Goal: Task Accomplishment & Management: Manage account settings

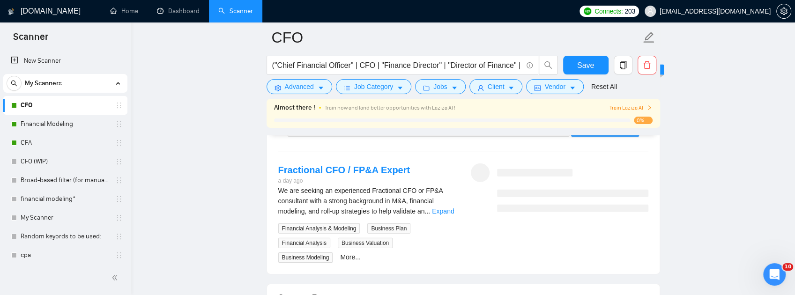
scroll to position [340, 0]
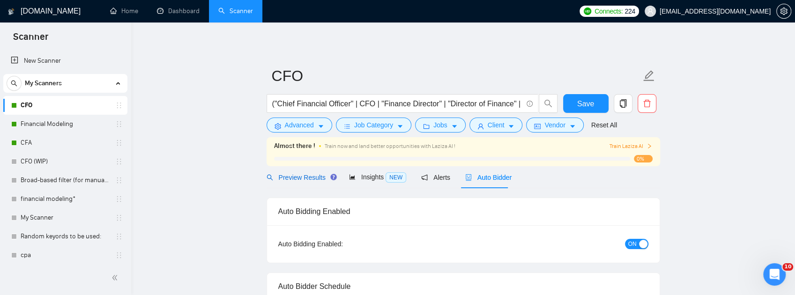
click at [299, 175] on span "Preview Results" at bounding box center [299, 177] width 67 height 7
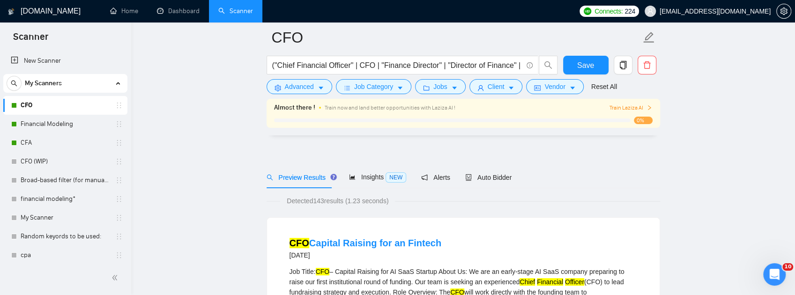
scroll to position [46, 0]
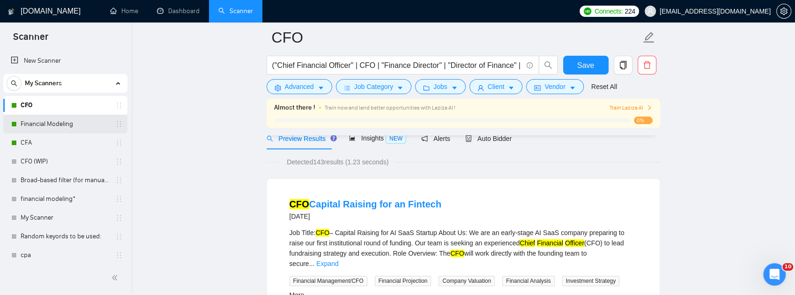
click at [65, 130] on link "Financial Modeling" at bounding box center [65, 124] width 89 height 19
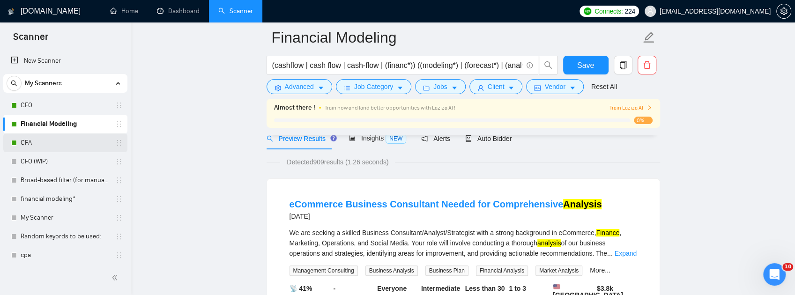
click at [28, 143] on link "CFA" at bounding box center [65, 142] width 89 height 19
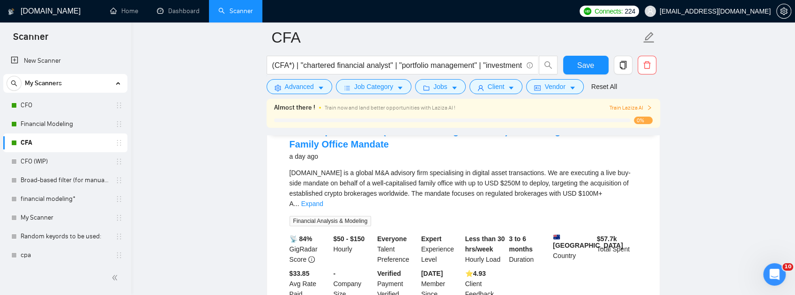
scroll to position [109, 0]
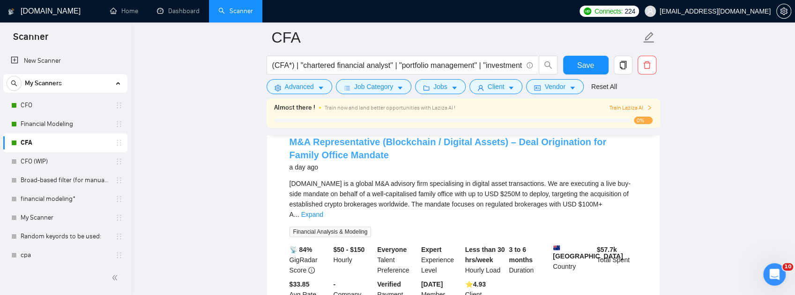
click at [332, 154] on link "M&A Representative (Blockchain / Digital Assets) – Deal Origination for Family …" at bounding box center [447, 148] width 317 height 23
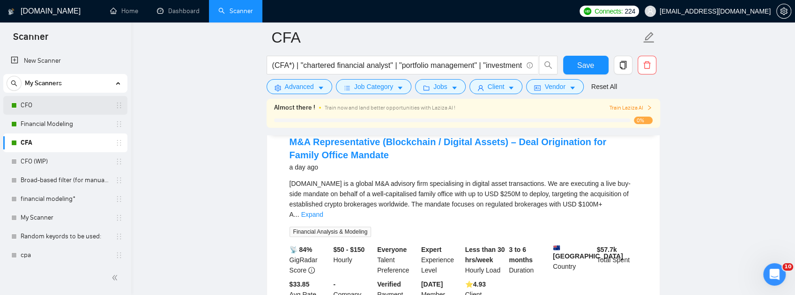
drag, startPoint x: 52, startPoint y: 109, endPoint x: 62, endPoint y: 113, distance: 11.1
click at [52, 110] on link "CFO" at bounding box center [65, 105] width 89 height 19
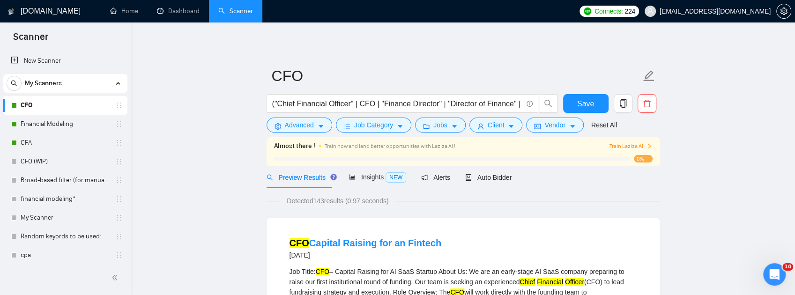
click at [32, 105] on link "CFO" at bounding box center [65, 105] width 89 height 19
click at [361, 180] on span "Insights NEW" at bounding box center [377, 176] width 57 height 7
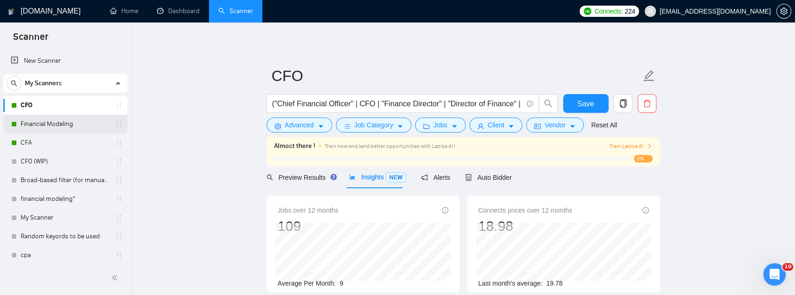
click at [77, 124] on link "Financial Modeling" at bounding box center [65, 124] width 89 height 19
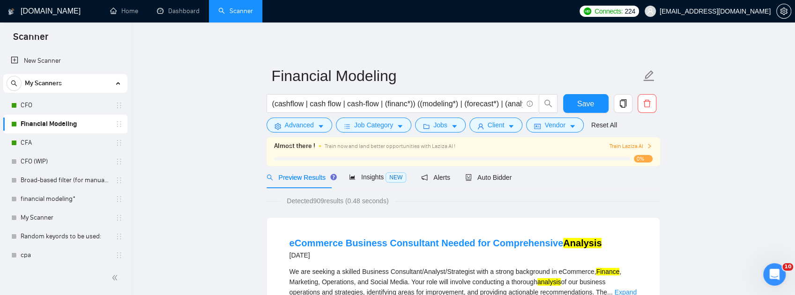
click at [385, 179] on span "NEW" at bounding box center [395, 177] width 21 height 10
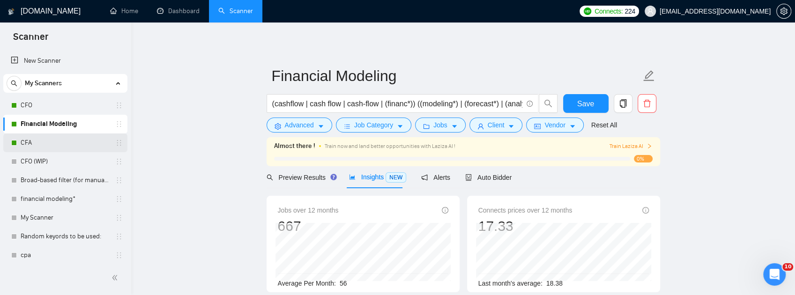
click at [54, 143] on link "CFA" at bounding box center [65, 142] width 89 height 19
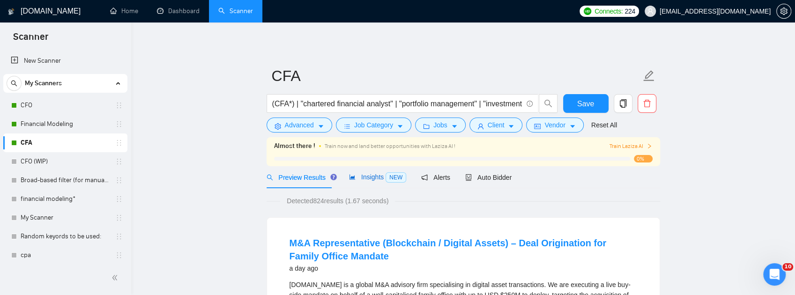
click at [362, 181] on div "Insights NEW" at bounding box center [377, 177] width 57 height 11
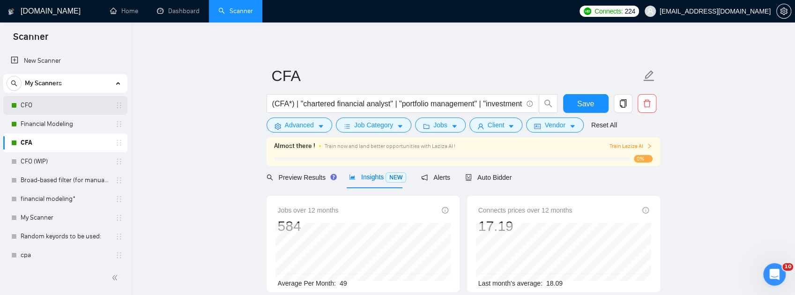
click at [54, 106] on link "CFO" at bounding box center [65, 105] width 89 height 19
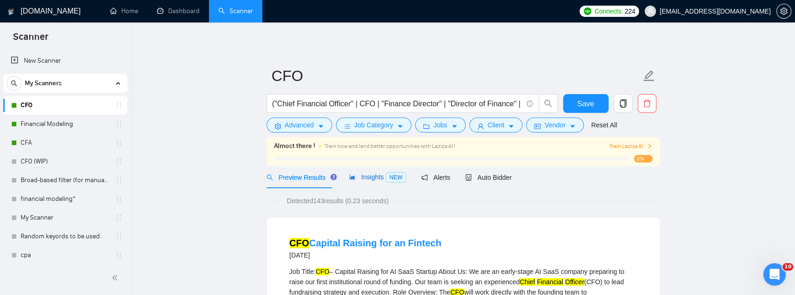
click at [366, 176] on span "Insights NEW" at bounding box center [377, 176] width 57 height 7
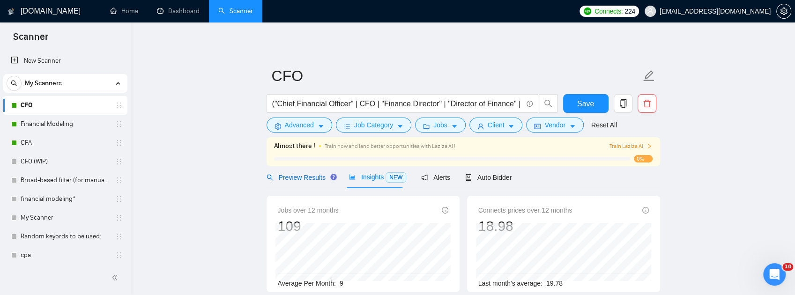
click at [306, 178] on span "Preview Results" at bounding box center [299, 177] width 67 height 7
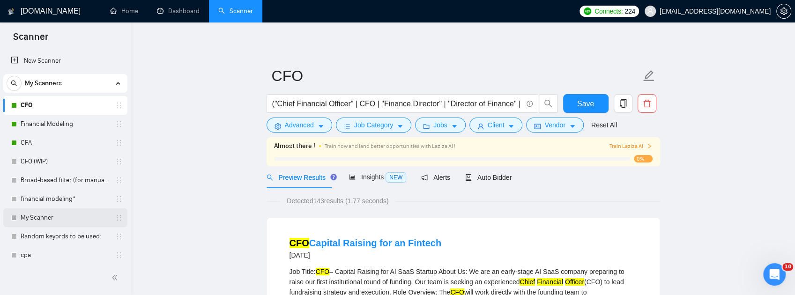
click at [41, 217] on link "My Scanner" at bounding box center [65, 217] width 89 height 19
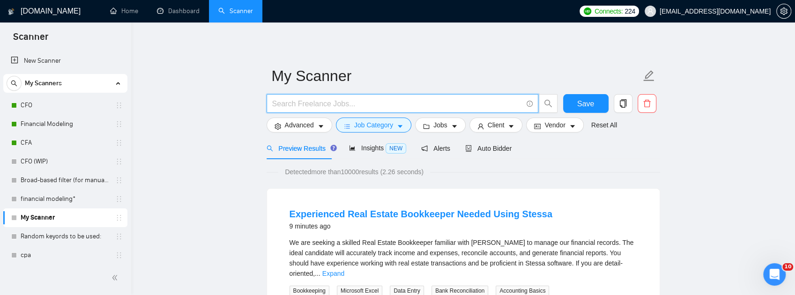
click at [333, 102] on input "text" at bounding box center [397, 104] width 250 height 12
type input "cfo"
click at [590, 107] on span "Save" at bounding box center [585, 104] width 17 height 12
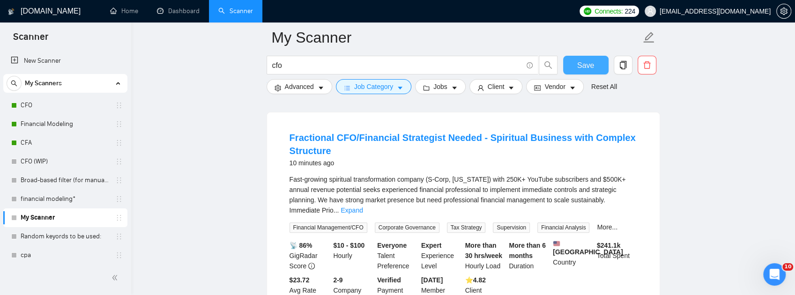
scroll to position [94, 0]
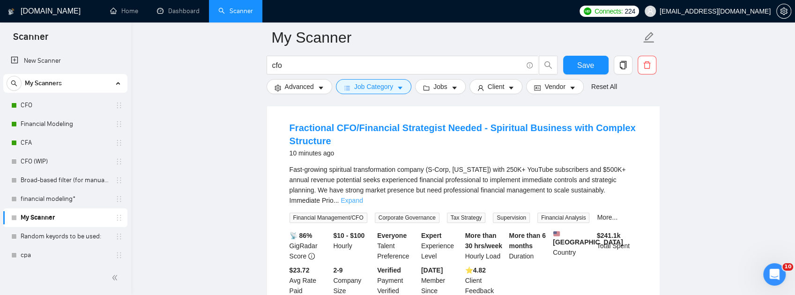
click at [362, 197] on link "Expand" at bounding box center [351, 200] width 22 height 7
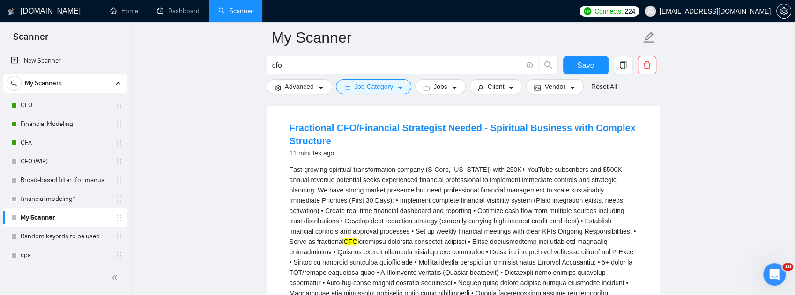
drag, startPoint x: 51, startPoint y: 103, endPoint x: 251, endPoint y: 114, distance: 200.8
click at [51, 103] on link "CFO" at bounding box center [65, 105] width 89 height 19
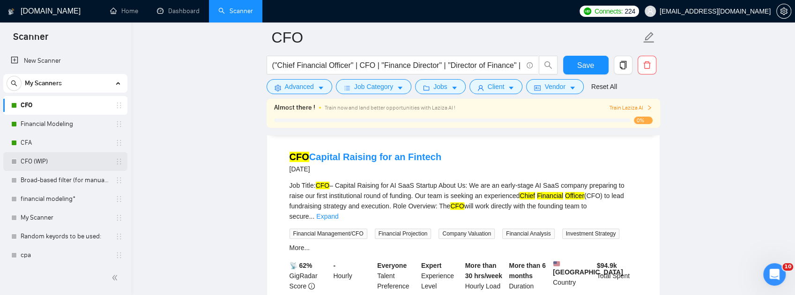
click at [51, 146] on link "CFA" at bounding box center [65, 142] width 89 height 19
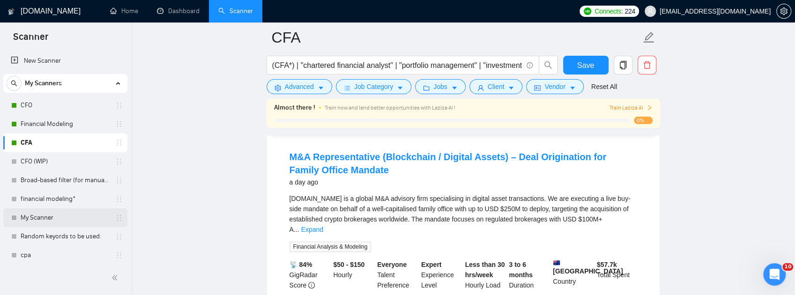
click at [67, 217] on link "My Scanner" at bounding box center [65, 217] width 89 height 19
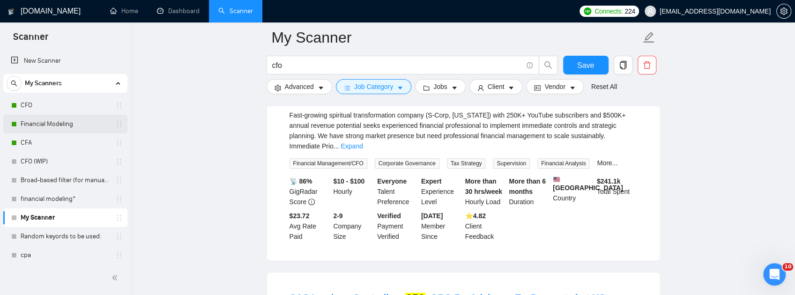
scroll to position [125, 0]
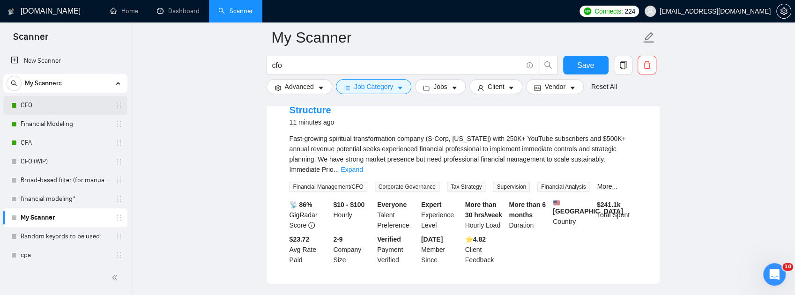
click at [41, 104] on link "CFO" at bounding box center [65, 105] width 89 height 19
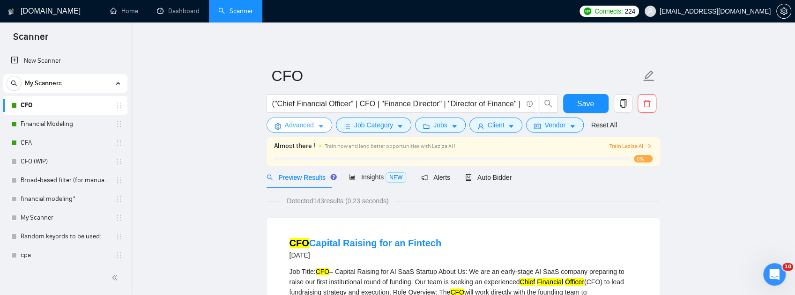
click at [304, 127] on span "Advanced" at bounding box center [299, 125] width 29 height 10
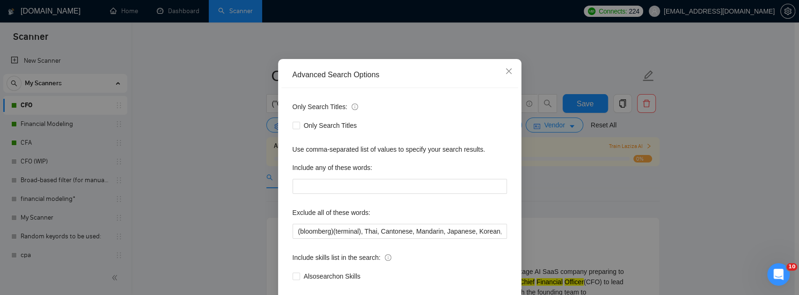
scroll to position [94, 0]
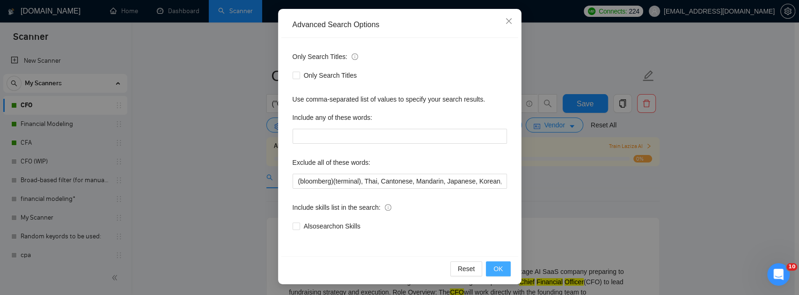
click at [490, 269] on button "OK" at bounding box center [498, 268] width 24 height 15
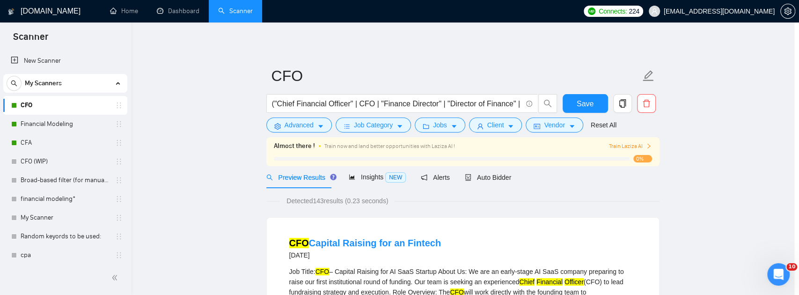
scroll to position [47, 0]
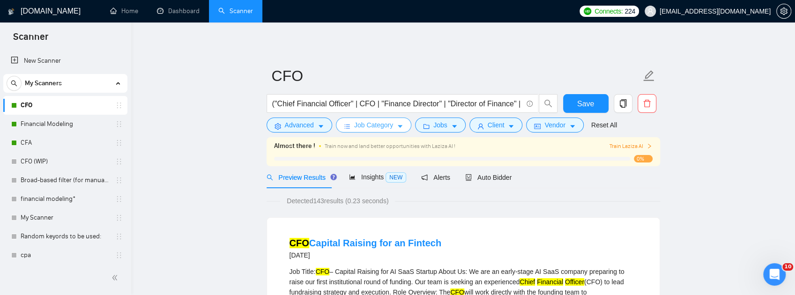
click at [383, 123] on span "Job Category" at bounding box center [373, 125] width 39 height 10
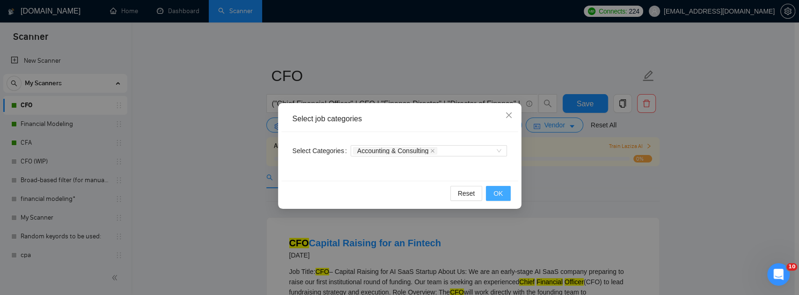
click at [503, 194] on span "OK" at bounding box center [498, 193] width 9 height 10
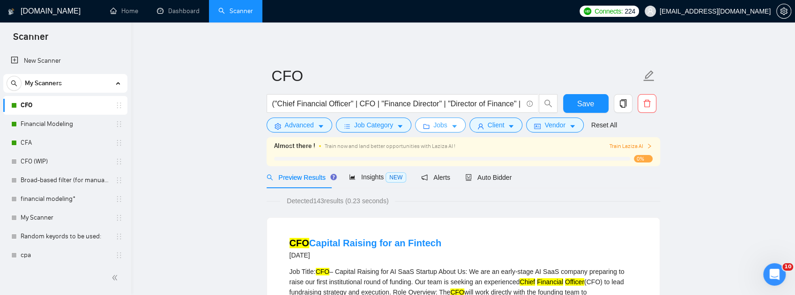
click at [447, 129] on button "Jobs" at bounding box center [440, 125] width 51 height 15
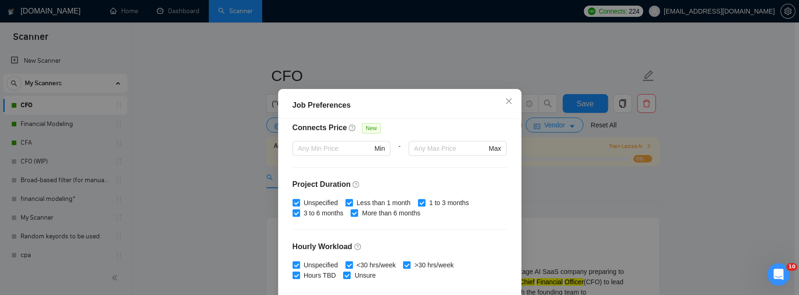
scroll to position [320, 0]
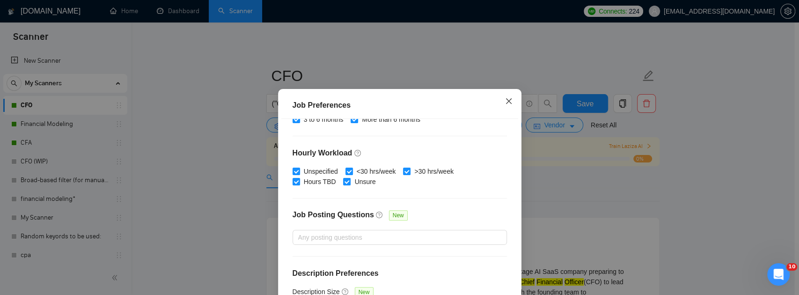
click at [507, 99] on icon "close" at bounding box center [508, 100] width 7 height 7
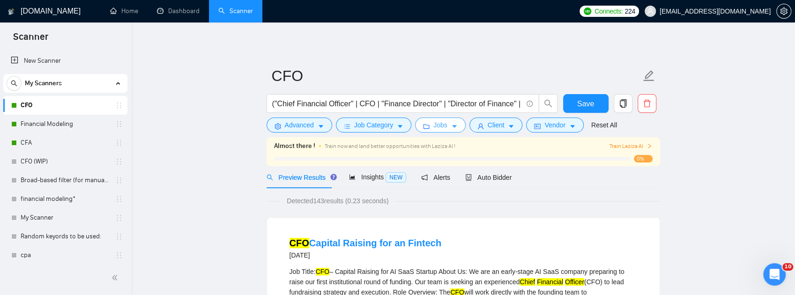
click at [433, 126] on span "Jobs" at bounding box center [440, 125] width 14 height 10
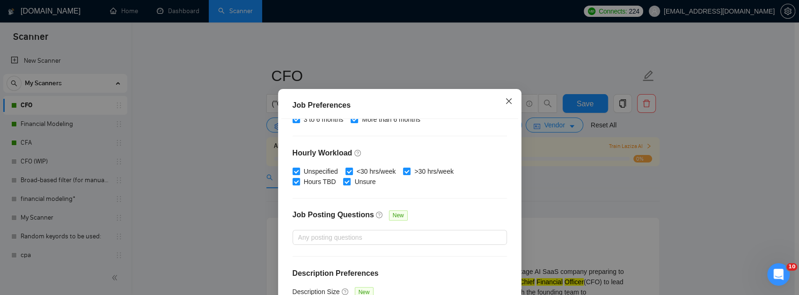
click at [505, 99] on icon "close" at bounding box center [508, 100] width 7 height 7
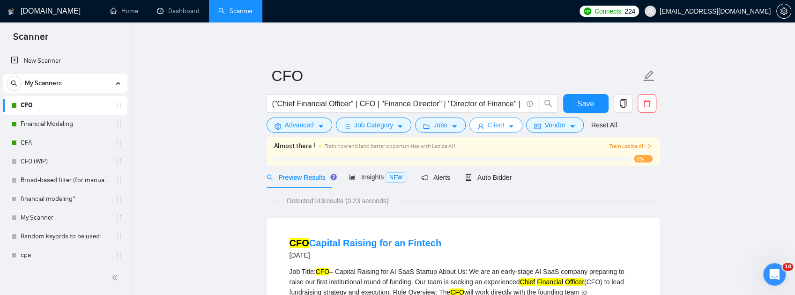
click at [478, 129] on icon "user" at bounding box center [480, 126] width 7 height 7
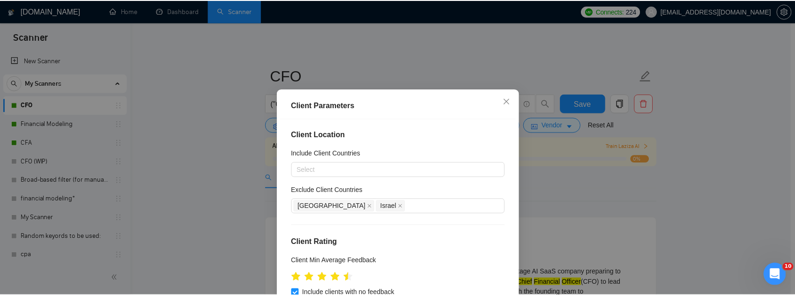
scroll to position [0, 0]
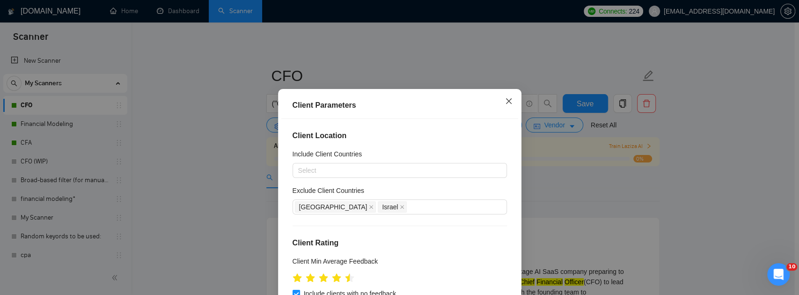
click at [511, 103] on span "Close" at bounding box center [508, 101] width 25 height 25
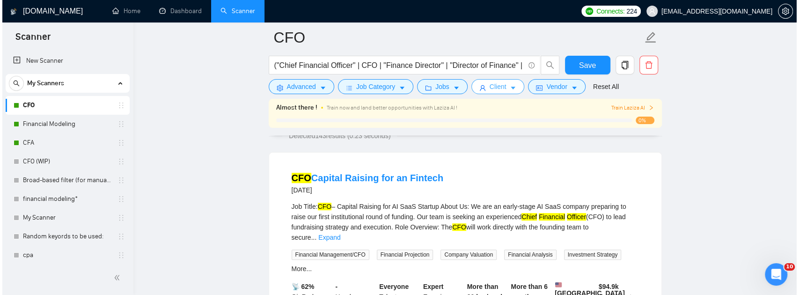
scroll to position [62, 0]
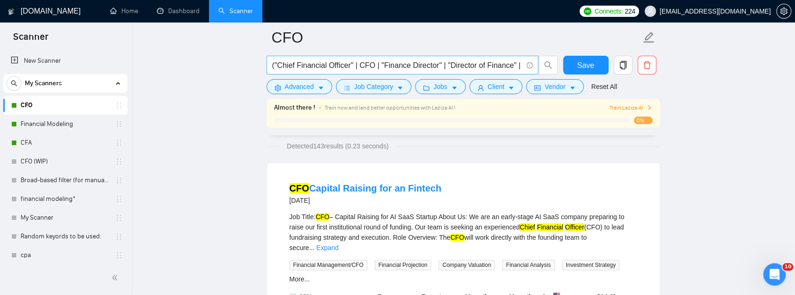
click at [521, 67] on input "("Chief Financial Officer" | CFO | "Finance Director" | "Director of Finance" |…" at bounding box center [397, 65] width 250 height 12
click at [561, 90] on span "Vendor" at bounding box center [554, 86] width 21 height 10
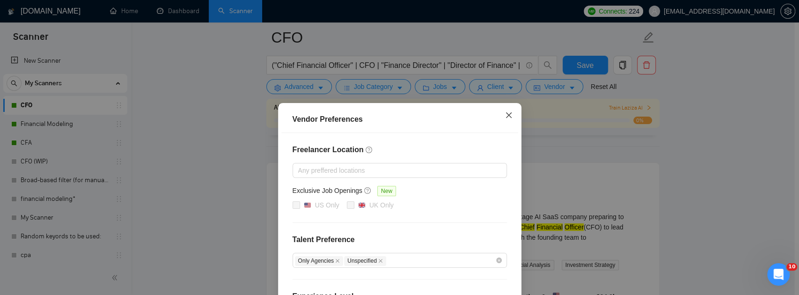
click at [508, 115] on icon "close" at bounding box center [508, 114] width 7 height 7
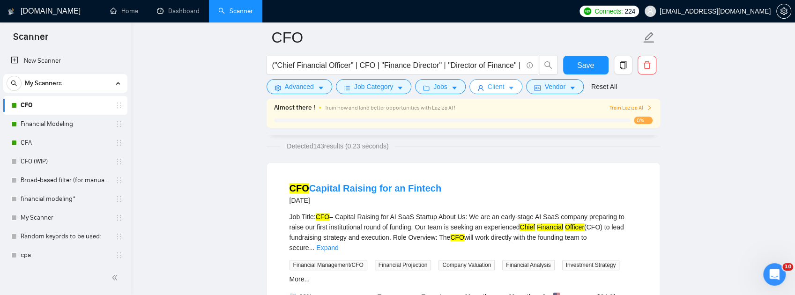
click at [488, 86] on span "Client" at bounding box center [496, 86] width 17 height 10
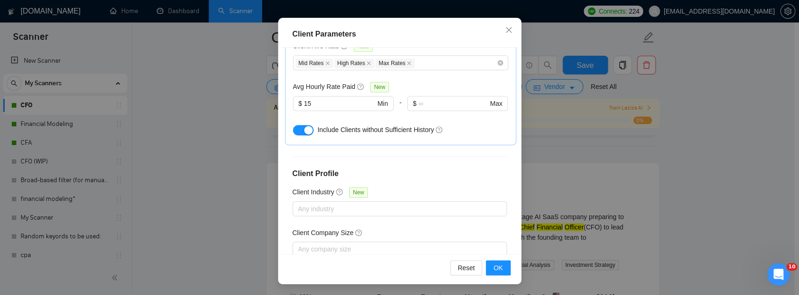
scroll to position [251, 0]
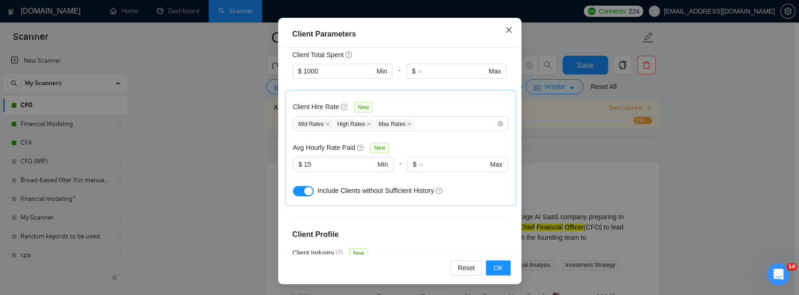
click at [509, 36] on span "Close" at bounding box center [508, 30] width 25 height 25
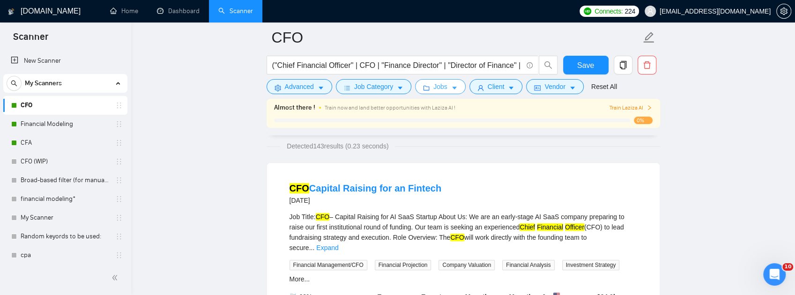
click at [426, 88] on icon "folder" at bounding box center [426, 88] width 6 height 5
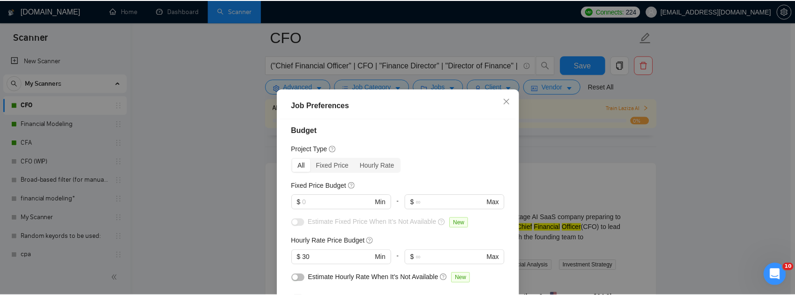
scroll to position [0, 0]
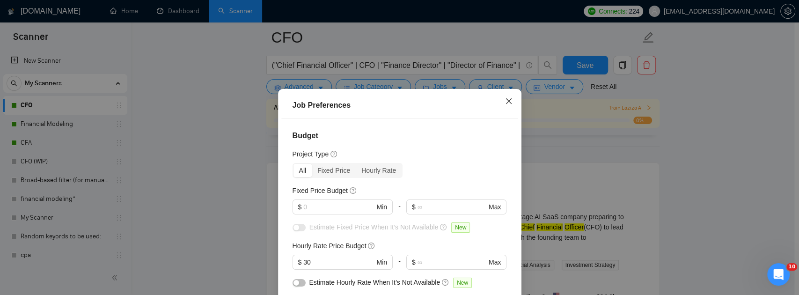
click at [507, 102] on icon "close" at bounding box center [508, 100] width 7 height 7
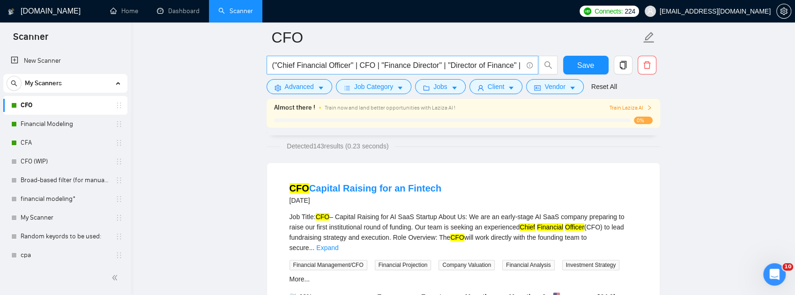
click at [467, 65] on input "("Chief Financial Officer" | CFO | "Finance Director" | "Director of Finance" |…" at bounding box center [397, 65] width 250 height 12
click at [356, 62] on input "("Chief Financial Officer" | CFO | "Finance Director" | "Director of Finance" |…" at bounding box center [397, 65] width 250 height 12
click at [286, 64] on input "("Chief Financial Officer" | CFO | "Finance Director" | "Director of Finance" |…" at bounding box center [397, 65] width 250 height 12
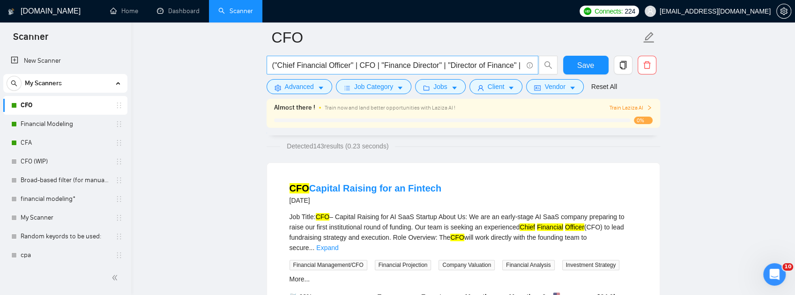
click at [271, 65] on span "("Chief Financial Officer" | CFO | "Finance Director" | "Director of Finance" |…" at bounding box center [402, 65] width 272 height 19
drag, startPoint x: 272, startPoint y: 65, endPoint x: 684, endPoint y: 80, distance: 412.4
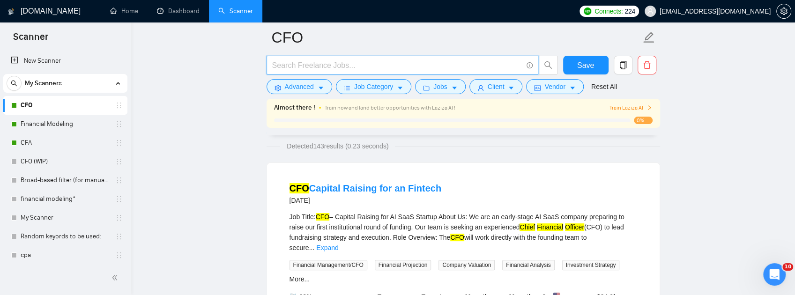
paste input "("Chief Financial Officer" | "fractional CFO" | CFO | "Finance Director" | "Dir…"
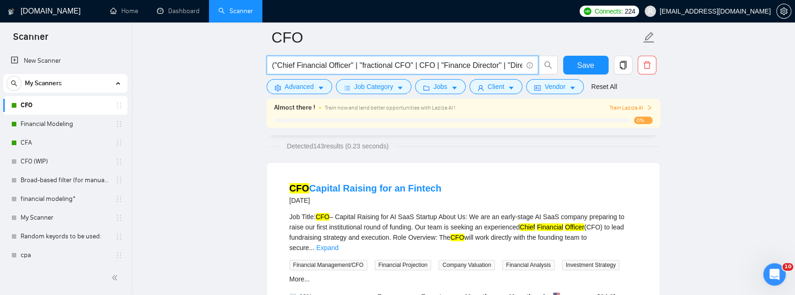
scroll to position [0, 1640]
type input "("Chief Financial Officer" | "fractional CFO" | CFO | "Finance Director" | "Dir…"
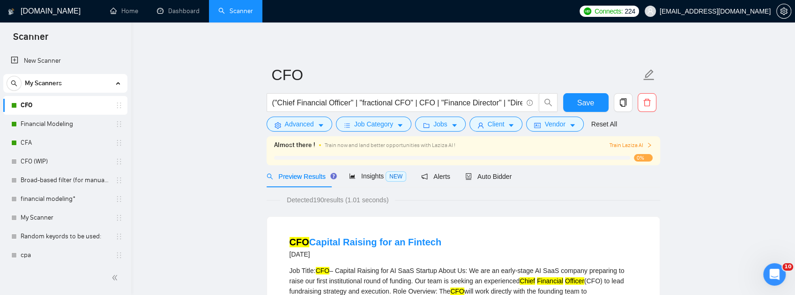
scroll to position [0, 0]
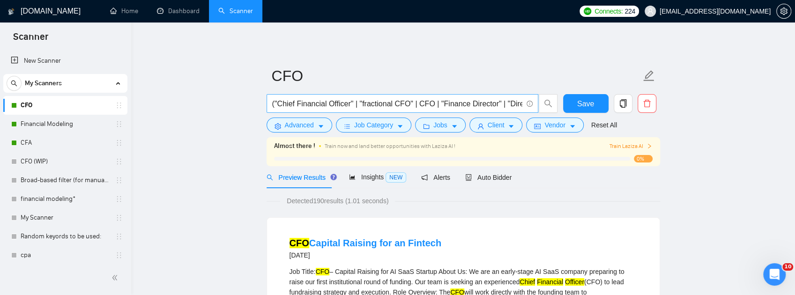
click at [488, 102] on input "("Chief Financial Officer" | "fractional CFO" | CFO | "Finance Director" | "Dir…" at bounding box center [397, 104] width 250 height 12
paste input "("Chief Financial Officer" | "fractional CFO" | CFO | "Finance Director" | "Dir…"
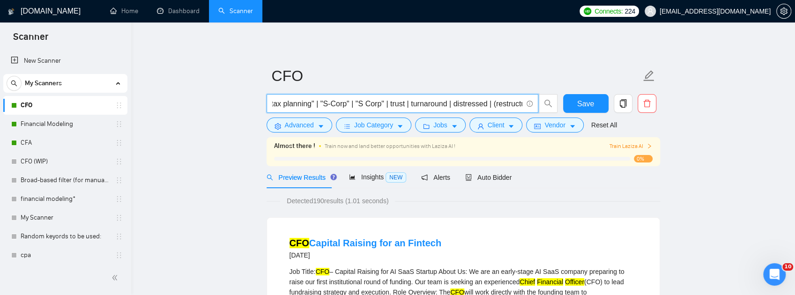
type input "("Chief Financial Officer" | "fractional CFO" | CFO | "Finance Director" | "Dir…"
click at [628, 183] on div "Preview Results Insights NEW Alerts Auto Bidder" at bounding box center [462, 177] width 393 height 22
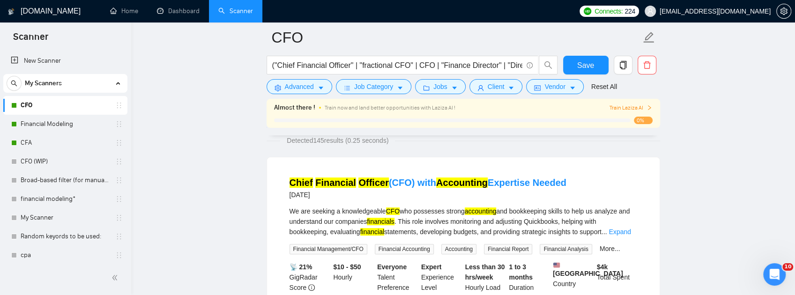
scroll to position [0, 0]
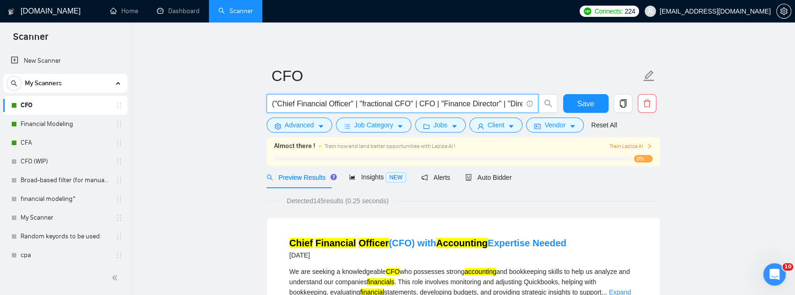
type input "("Chief Financial Officer" | "fractional CFO" | CFO | "Finance Director" | "Dir…"
click at [536, 185] on div "Preview Results Insights NEW Alerts Auto Bidder" at bounding box center [462, 177] width 393 height 22
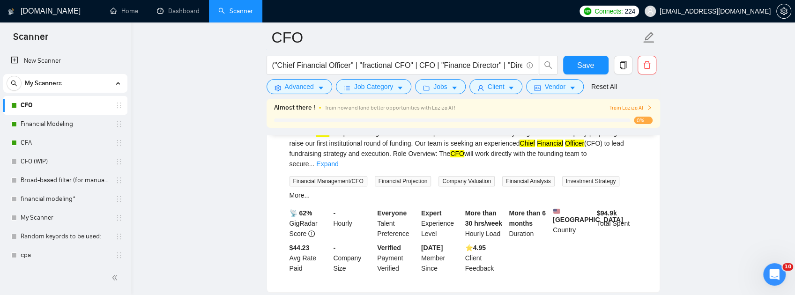
scroll to position [31, 0]
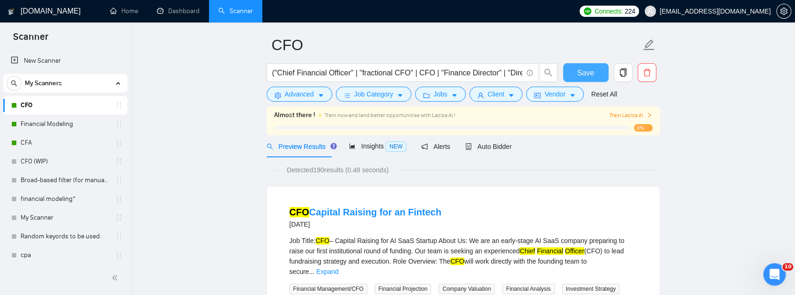
click at [588, 80] on button "Save" at bounding box center [585, 72] width 45 height 19
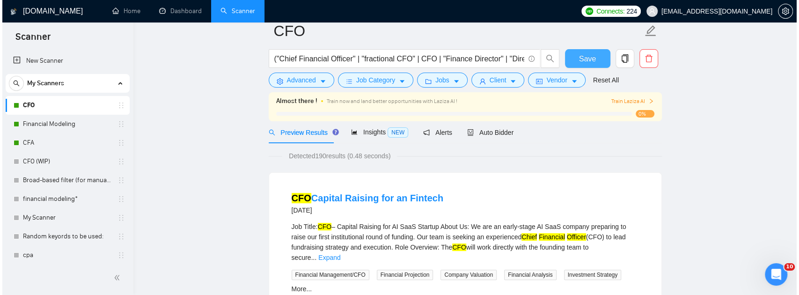
scroll to position [0, 0]
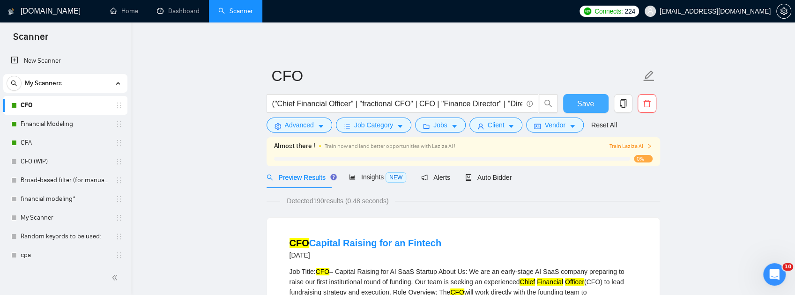
click at [572, 104] on button "Save" at bounding box center [585, 103] width 45 height 19
click at [316, 126] on button "Advanced" at bounding box center [299, 125] width 66 height 15
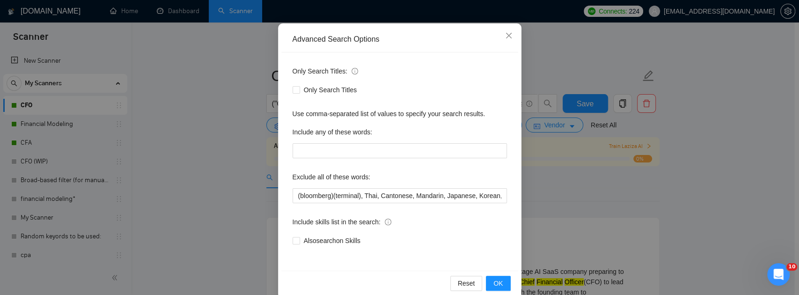
scroll to position [94, 0]
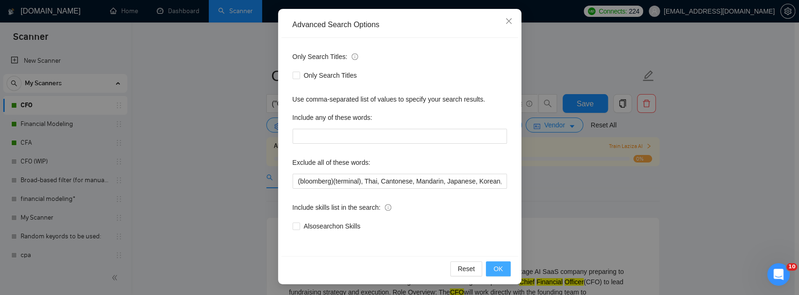
click at [498, 269] on span "OK" at bounding box center [498, 269] width 9 height 10
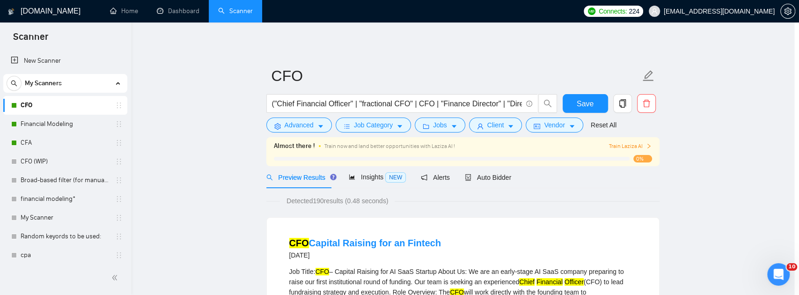
scroll to position [47, 0]
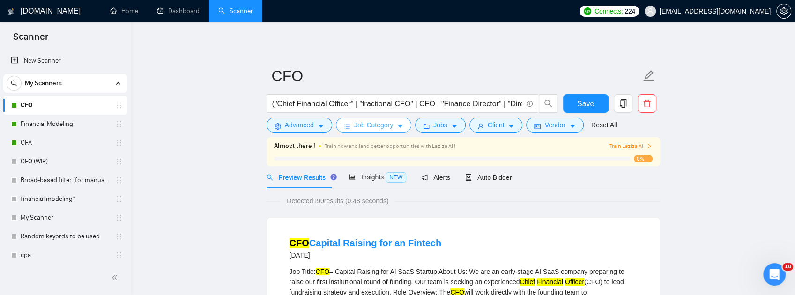
click at [384, 127] on span "Job Category" at bounding box center [373, 125] width 39 height 10
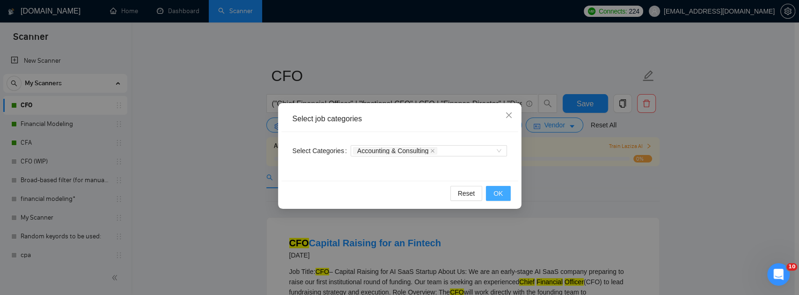
click at [497, 195] on span "OK" at bounding box center [498, 193] width 9 height 10
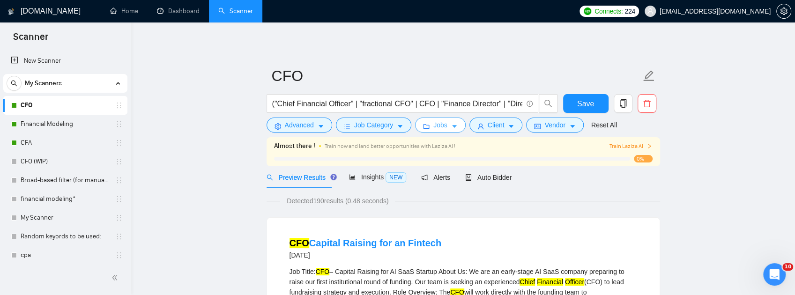
click at [436, 130] on span "Jobs" at bounding box center [440, 125] width 14 height 10
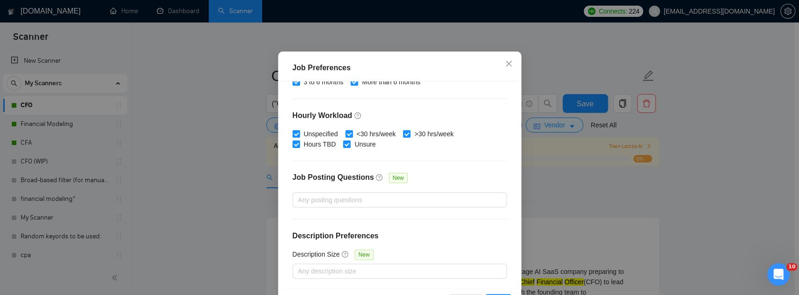
scroll to position [71, 0]
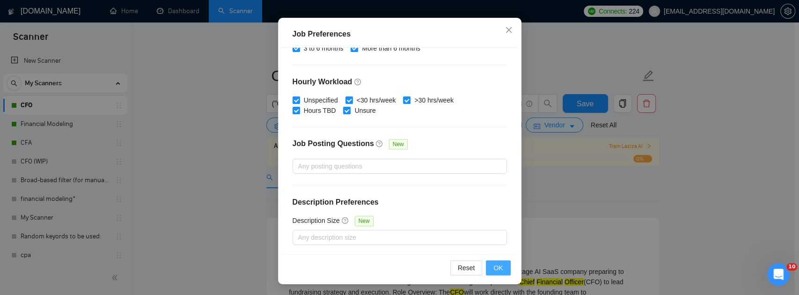
click at [499, 263] on span "OK" at bounding box center [498, 268] width 9 height 10
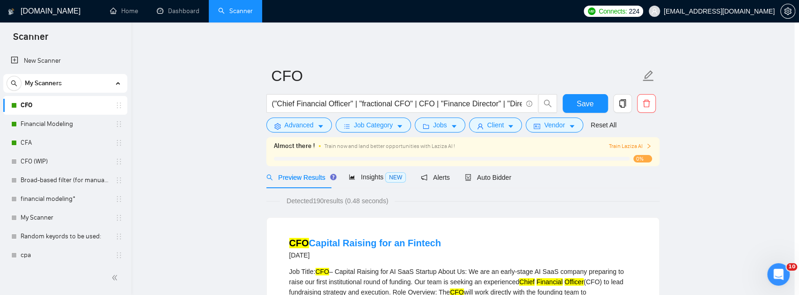
scroll to position [38, 0]
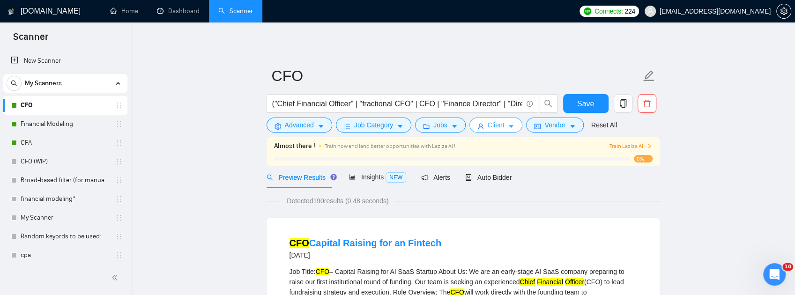
click at [478, 126] on icon "user" at bounding box center [481, 127] width 6 height 6
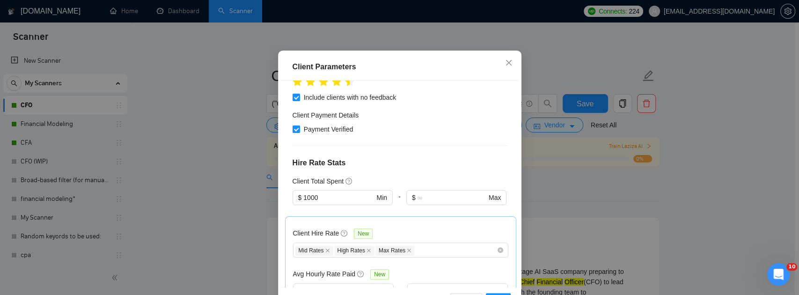
scroll to position [126, 0]
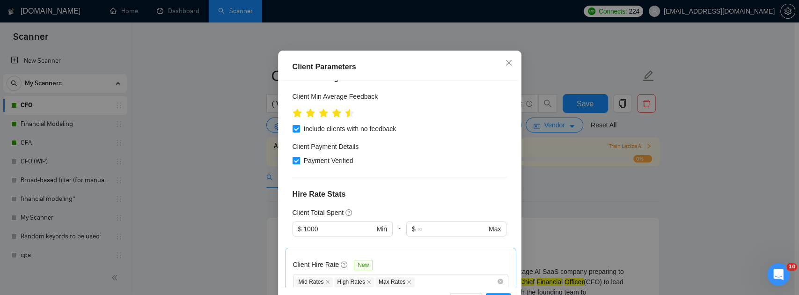
click at [334, 166] on span "Payment Verified" at bounding box center [328, 160] width 57 height 10
click at [299, 163] on input "Payment Verified" at bounding box center [296, 160] width 7 height 7
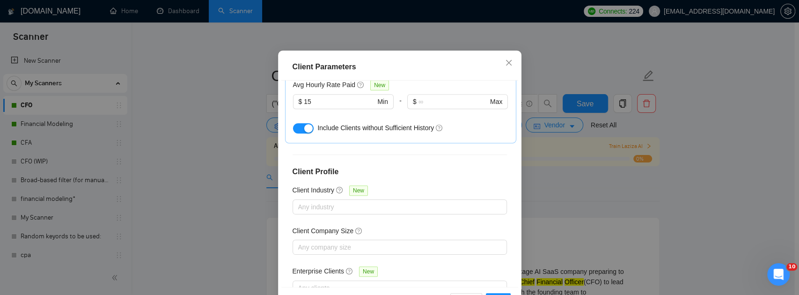
scroll to position [376, 0]
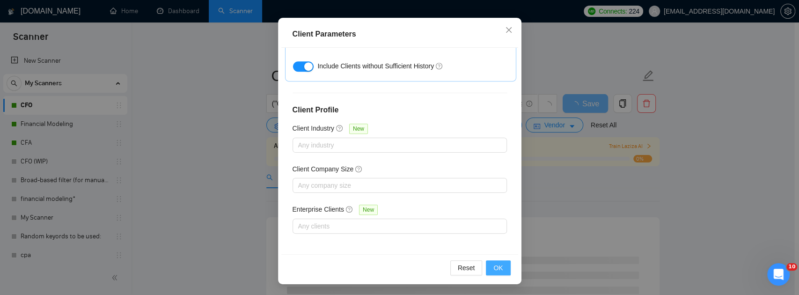
click at [494, 261] on button "OK" at bounding box center [498, 267] width 24 height 15
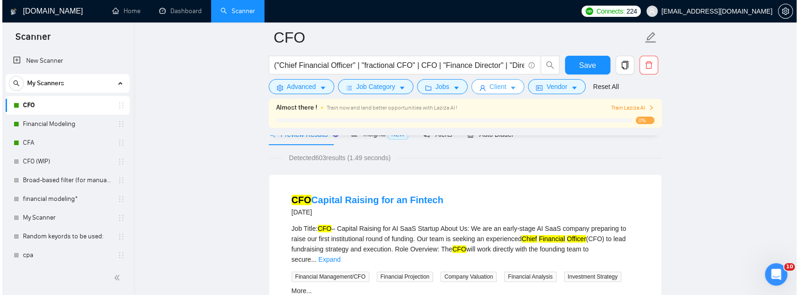
scroll to position [31, 0]
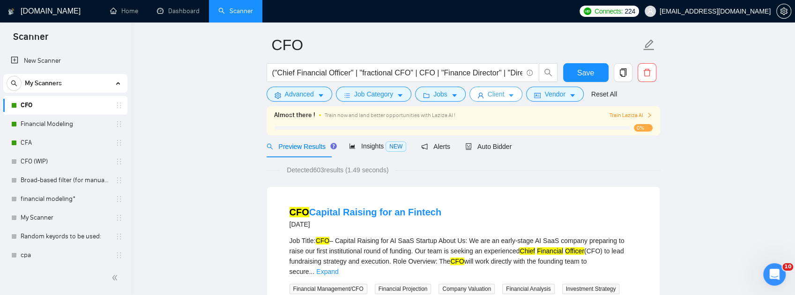
click at [498, 98] on span "Client" at bounding box center [496, 94] width 17 height 10
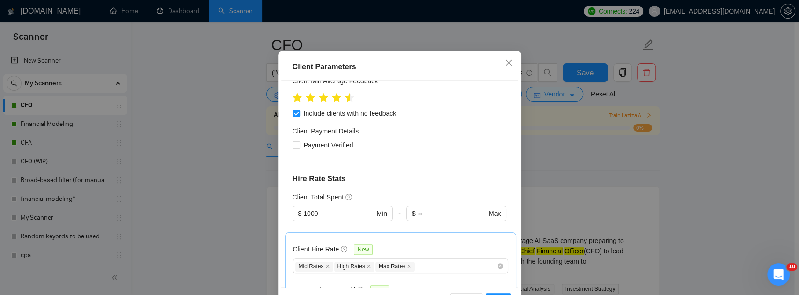
scroll to position [126, 0]
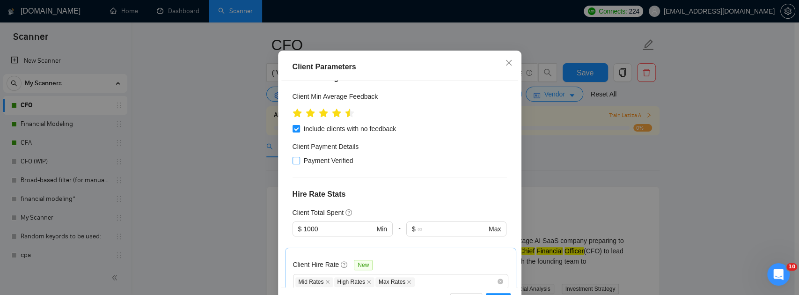
click at [313, 166] on span "Payment Verified" at bounding box center [328, 160] width 57 height 10
click at [299, 163] on input "Payment Verified" at bounding box center [296, 160] width 7 height 7
checkbox input "true"
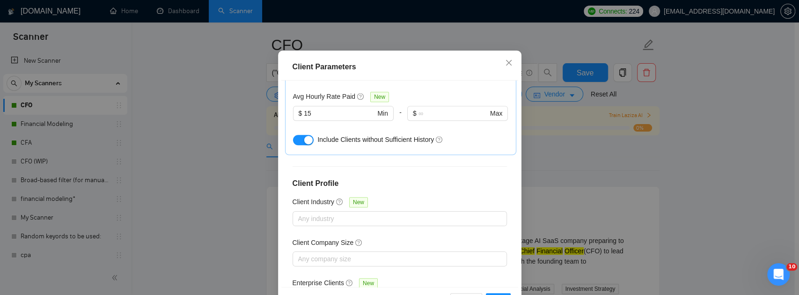
scroll to position [376, 0]
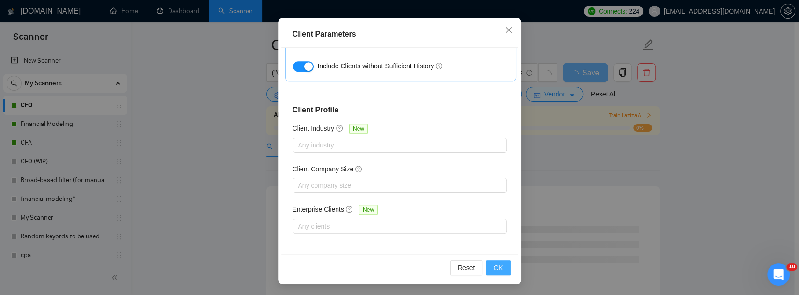
click at [497, 268] on span "OK" at bounding box center [498, 268] width 9 height 10
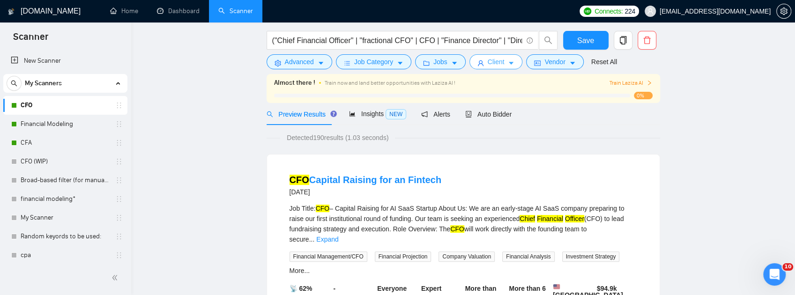
scroll to position [0, 0]
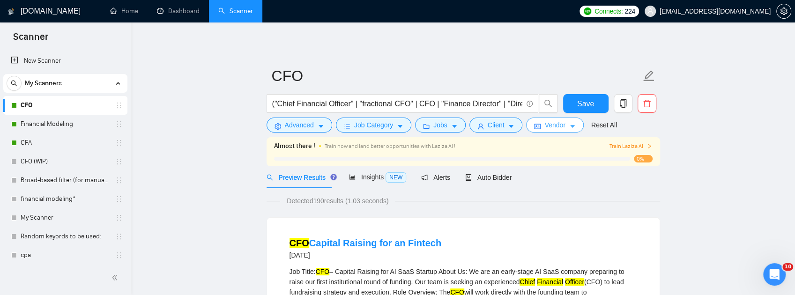
click at [547, 125] on span "Vendor" at bounding box center [554, 125] width 21 height 10
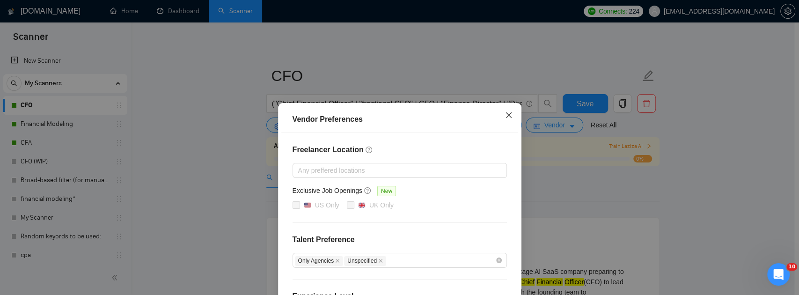
click at [508, 120] on span "Close" at bounding box center [508, 115] width 25 height 25
